Goal: Task Accomplishment & Management: Use online tool/utility

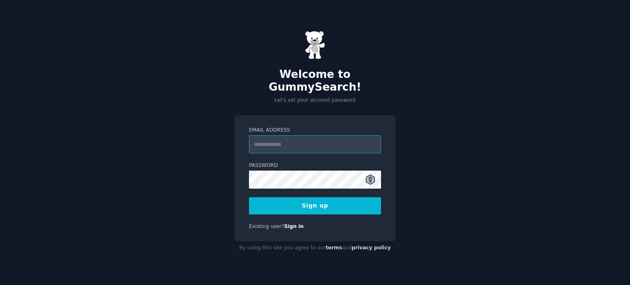
click at [291, 139] on input "Email Address" at bounding box center [315, 144] width 132 height 18
click at [315, 135] on input "Email Address" at bounding box center [315, 144] width 132 height 18
paste input "**********"
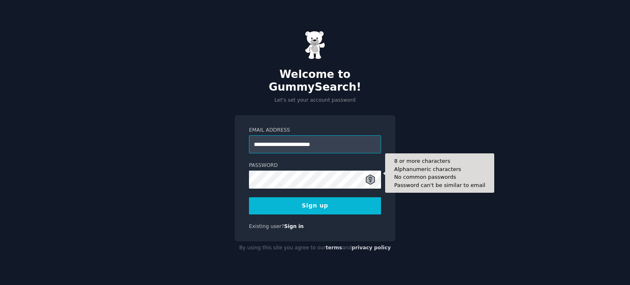
type input "**********"
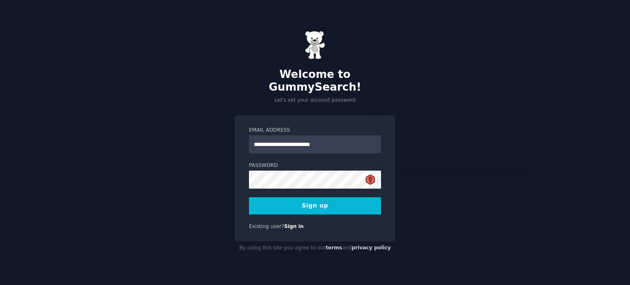
click at [312, 198] on button "Sign up" at bounding box center [315, 205] width 132 height 17
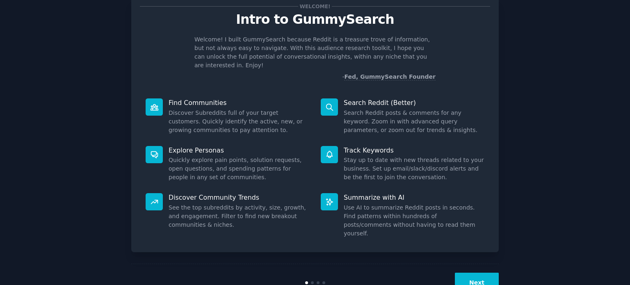
scroll to position [36, 0]
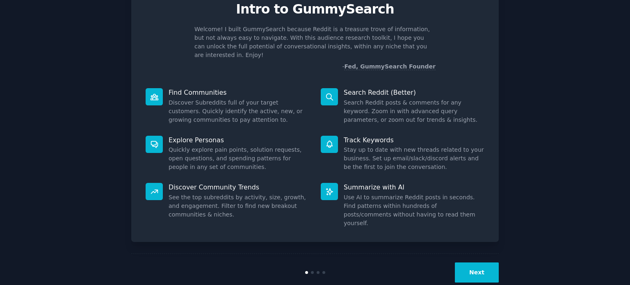
click at [478, 262] on button "Next" at bounding box center [477, 272] width 44 height 20
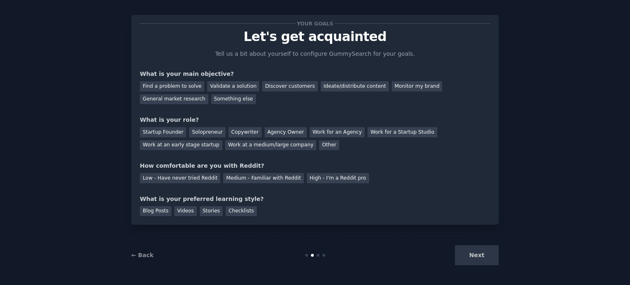
click at [479, 257] on div "Next" at bounding box center [437, 255] width 123 height 20
click at [478, 256] on div "Next" at bounding box center [437, 255] width 123 height 20
click at [176, 86] on div "Find a problem to solve" at bounding box center [172, 86] width 64 height 10
drag, startPoint x: 161, startPoint y: 130, endPoint x: 180, endPoint y: 131, distance: 19.3
click at [162, 130] on div "Startup Founder" at bounding box center [163, 132] width 46 height 10
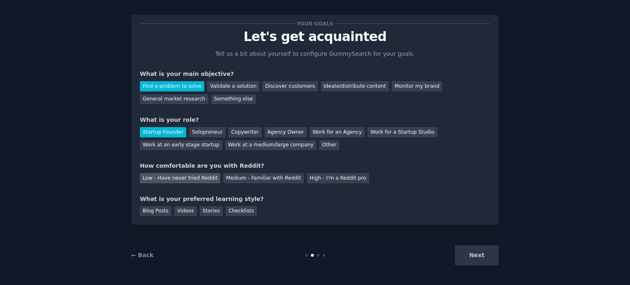
click at [181, 179] on div "Low - Have never tried Reddit" at bounding box center [180, 178] width 80 height 10
drag, startPoint x: 156, startPoint y: 211, endPoint x: 161, endPoint y: 211, distance: 4.9
click at [159, 211] on div "Blog Posts" at bounding box center [156, 211] width 32 height 10
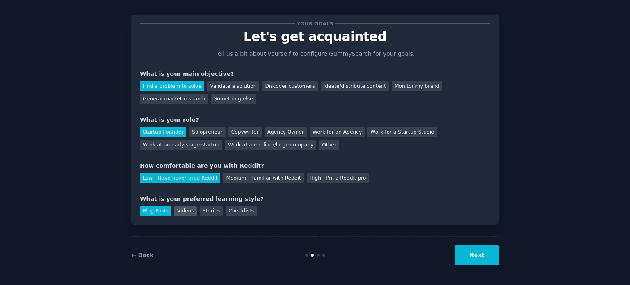
click at [180, 211] on div "Videos" at bounding box center [185, 211] width 23 height 10
click at [202, 211] on div "Stories" at bounding box center [211, 211] width 23 height 10
click at [184, 212] on div "Videos" at bounding box center [185, 211] width 23 height 10
click at [476, 260] on button "Next" at bounding box center [477, 255] width 44 height 20
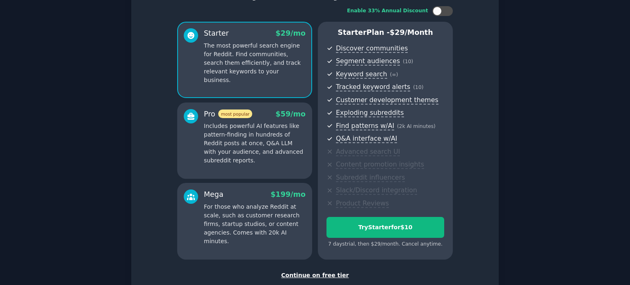
scroll to position [103, 0]
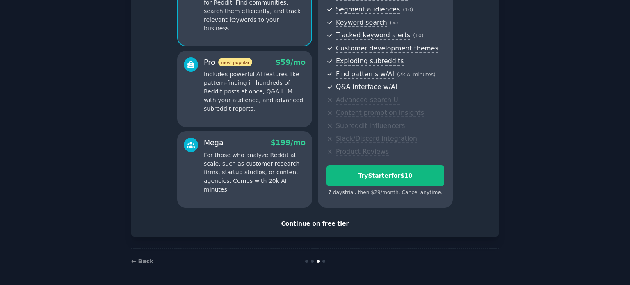
click at [319, 222] on div "Continue on free tier" at bounding box center [315, 223] width 350 height 9
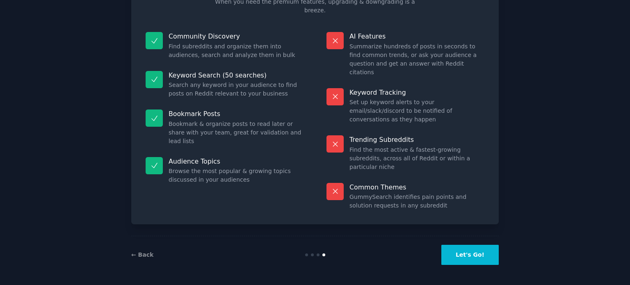
scroll to position [34, 0]
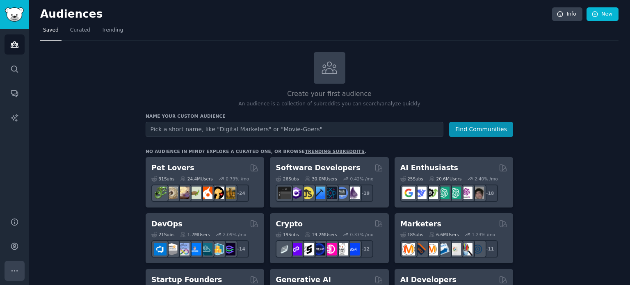
drag, startPoint x: 180, startPoint y: 71, endPoint x: 11, endPoint y: 272, distance: 262.1
click at [11, 272] on icon "Sidebar" at bounding box center [14, 270] width 9 height 9
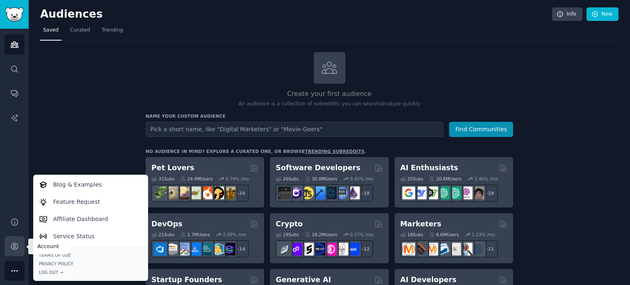
click at [17, 246] on icon "Sidebar" at bounding box center [14, 246] width 9 height 9
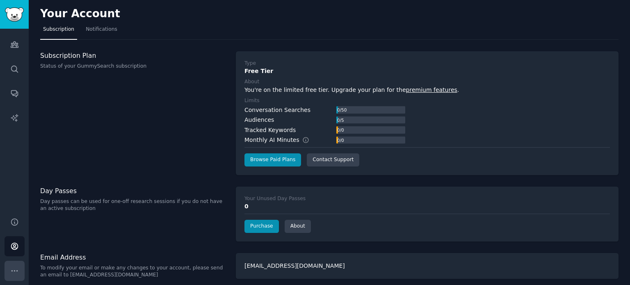
click at [11, 269] on icon "Sidebar" at bounding box center [14, 270] width 9 height 9
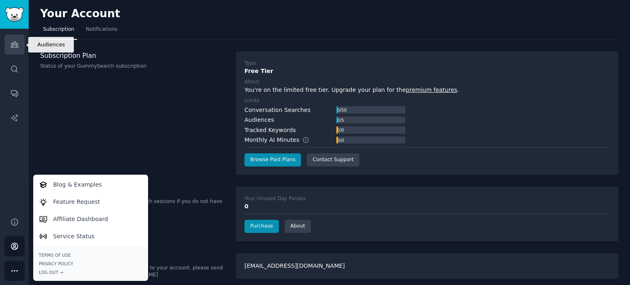
click at [14, 47] on icon "Sidebar" at bounding box center [14, 44] width 9 height 9
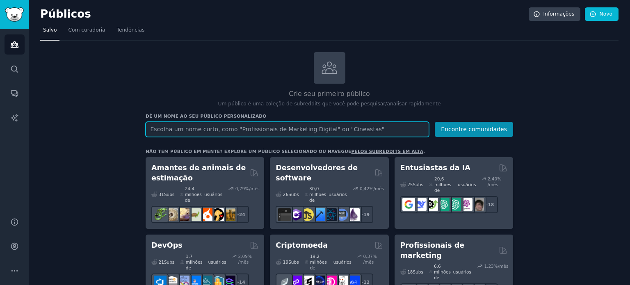
click at [231, 126] on input "text" at bounding box center [287, 129] width 283 height 15
type input "[MEDICAL_DATA]"
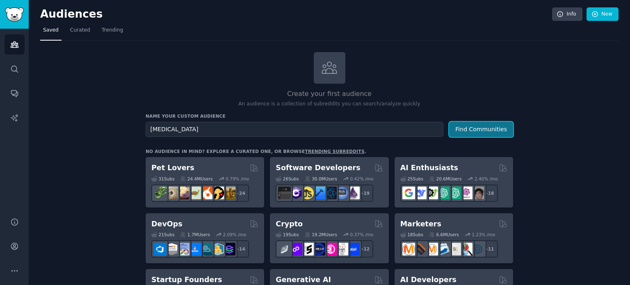
click at [495, 129] on button "Find Communities" at bounding box center [481, 129] width 64 height 15
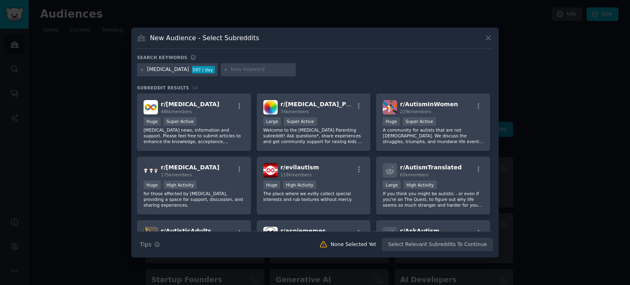
click at [429, 245] on div "Search Tips Tips None Selected Yet Select Relevant Subreddits To Continue" at bounding box center [315, 241] width 356 height 20
click at [225, 102] on div "r/ [MEDICAL_DATA] 486k members" at bounding box center [193, 107] width 101 height 14
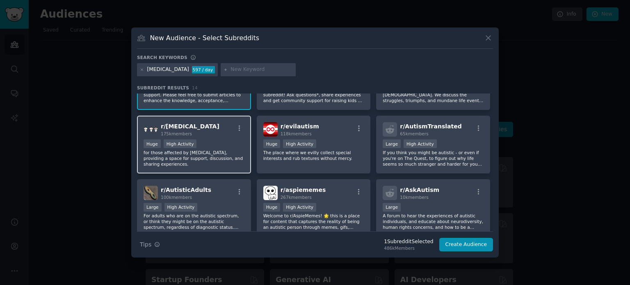
scroll to position [82, 0]
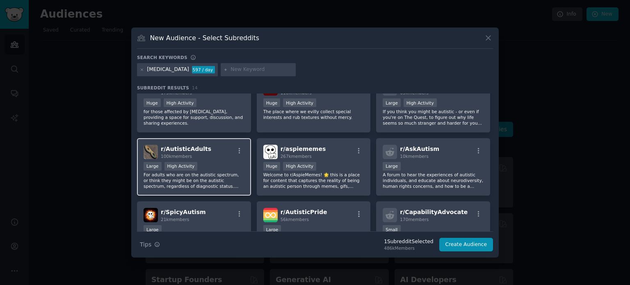
click at [222, 165] on div "Large High Activity" at bounding box center [193, 167] width 101 height 10
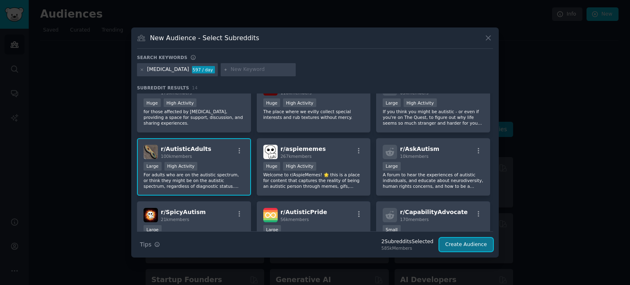
click at [473, 247] on button "Create Audience" at bounding box center [466, 245] width 54 height 14
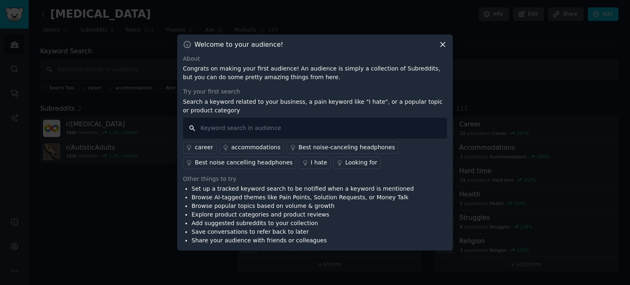
click at [218, 129] on input "text" at bounding box center [315, 128] width 264 height 21
click at [226, 126] on input "text" at bounding box center [315, 128] width 264 height 21
type input "p"
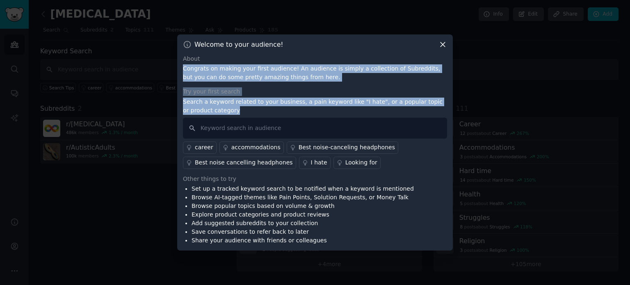
drag, startPoint x: 183, startPoint y: 69, endPoint x: 228, endPoint y: 108, distance: 59.3
click at [228, 108] on div "About Congrats on making your first audience! An audience is simply a collectio…" at bounding box center [315, 150] width 264 height 191
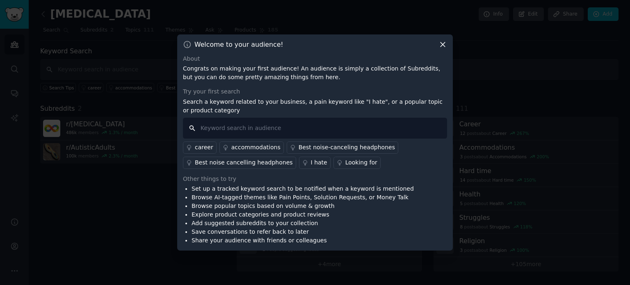
click at [221, 130] on input "text" at bounding box center [315, 128] width 264 height 21
click at [191, 128] on input "solution" at bounding box center [315, 128] width 264 height 21
click at [214, 126] on input "solution" at bounding box center [315, 128] width 264 height 21
click at [244, 125] on input "solution" at bounding box center [315, 128] width 264 height 21
click at [236, 129] on input "solution" at bounding box center [315, 128] width 264 height 21
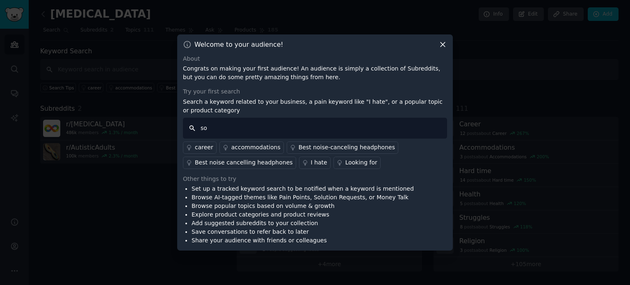
type input "s"
click at [262, 164] on div "Best noise cancelling headphones" at bounding box center [244, 162] width 98 height 9
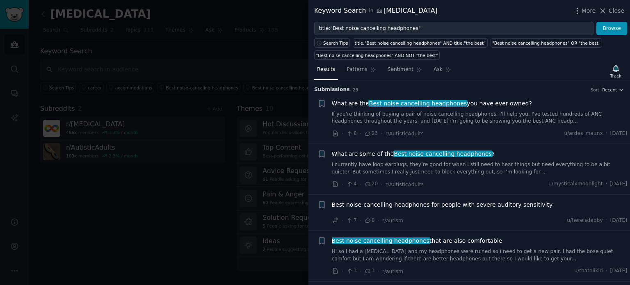
click at [248, 51] on div at bounding box center [315, 142] width 630 height 285
